Goal: Transaction & Acquisition: Purchase product/service

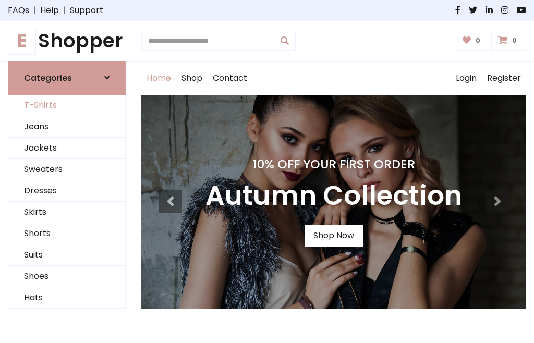
click at [67, 105] on link "T-Shirts" at bounding box center [66, 105] width 117 height 21
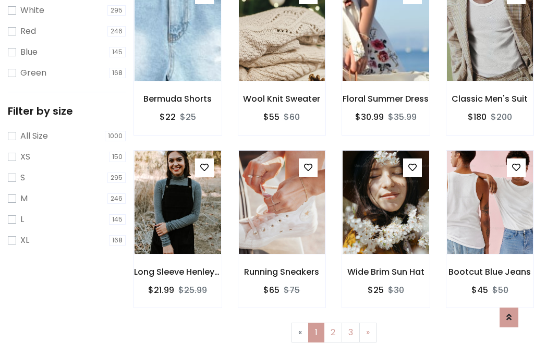
scroll to position [19, 0]
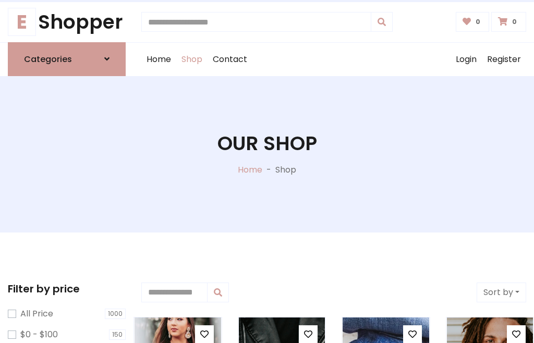
click at [267, 154] on h1 "Our Shop" at bounding box center [268, 143] width 100 height 23
click at [334, 59] on div "Home Shop Contact Log out Login Register" at bounding box center [333, 59] width 385 height 33
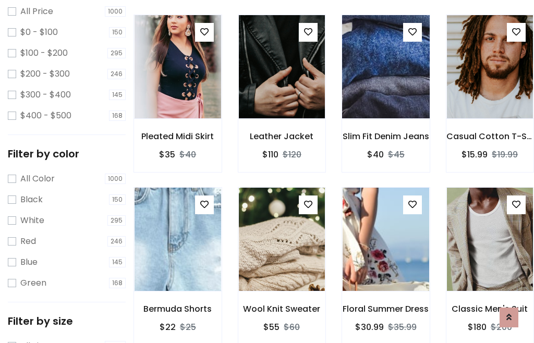
click at [386, 86] on img at bounding box center [386, 67] width 104 height 250
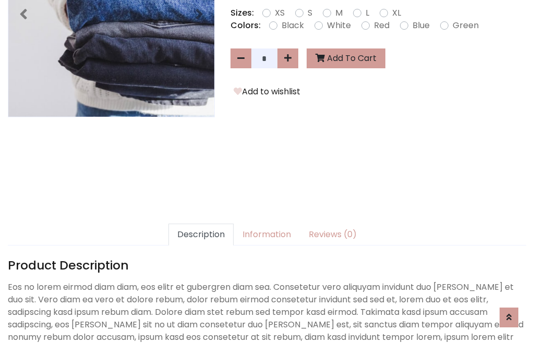
scroll to position [255, 0]
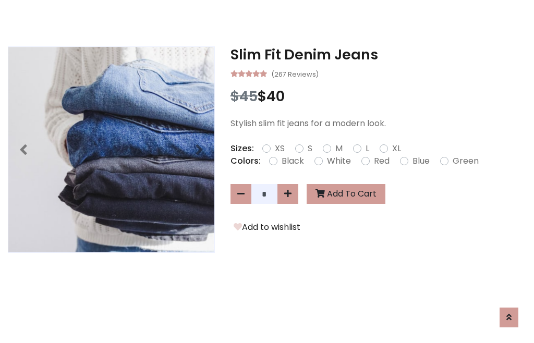
click at [378, 54] on h3 "Slim Fit Denim Jeans" at bounding box center [379, 54] width 296 height 17
